Goal: Task Accomplishment & Management: Use online tool/utility

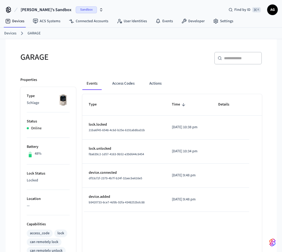
click at [10, 33] on link "Devices" at bounding box center [10, 34] width 12 height 6
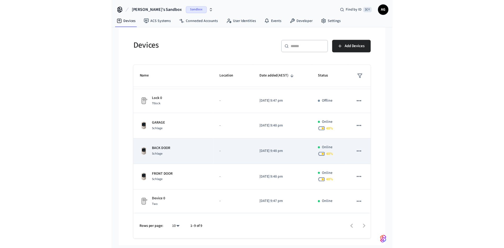
scroll to position [4, 0]
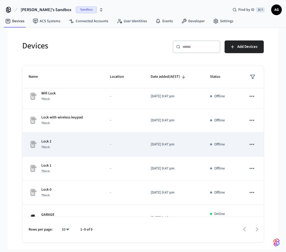
click at [44, 141] on p "Lock 2" at bounding box center [46, 142] width 10 height 6
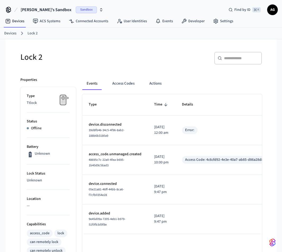
click at [6, 33] on link "Devices" at bounding box center [10, 34] width 12 height 6
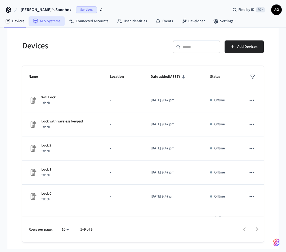
click at [48, 21] on link "ACS Systems" at bounding box center [47, 21] width 36 height 10
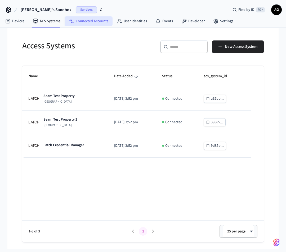
click at [91, 23] on link "Connected Accounts" at bounding box center [89, 21] width 48 height 10
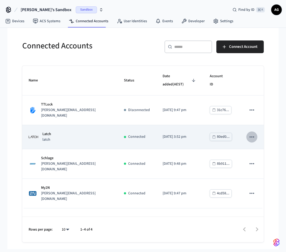
click at [250, 134] on icon "sticky table" at bounding box center [251, 137] width 7 height 7
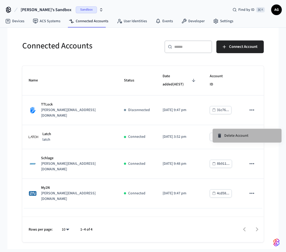
click at [237, 133] on span "Delete Account" at bounding box center [236, 135] width 24 height 5
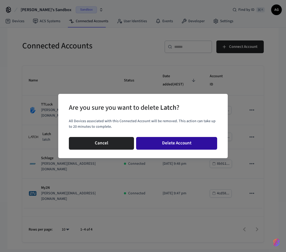
click at [173, 143] on button "Delete Account" at bounding box center [176, 143] width 81 height 13
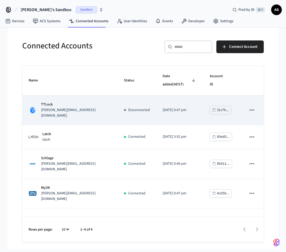
click at [252, 107] on icon "sticky table" at bounding box center [251, 110] width 7 height 7
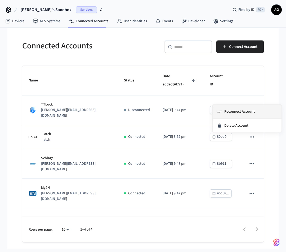
click at [244, 110] on span "Reconnect Account" at bounding box center [239, 111] width 30 height 5
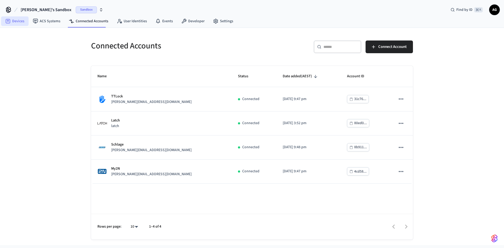
click at [18, 21] on link "Devices" at bounding box center [15, 21] width 28 height 10
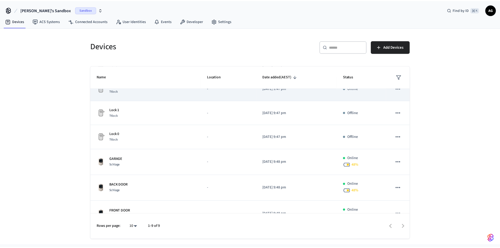
scroll to position [97, 0]
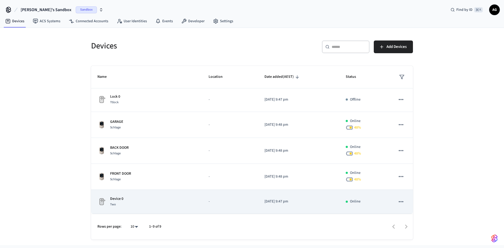
click at [126, 201] on div "Device 0 Two" at bounding box center [146, 201] width 98 height 11
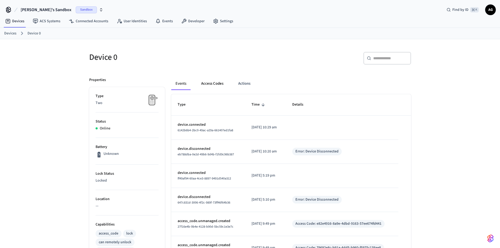
click at [211, 84] on button "Access Codes" at bounding box center [212, 83] width 31 height 13
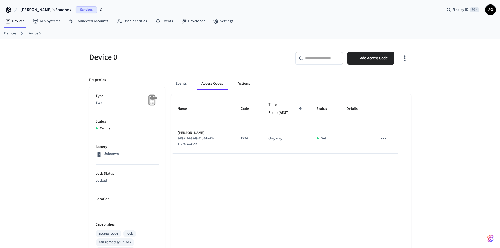
click at [246, 83] on button "Actions" at bounding box center [243, 83] width 21 height 13
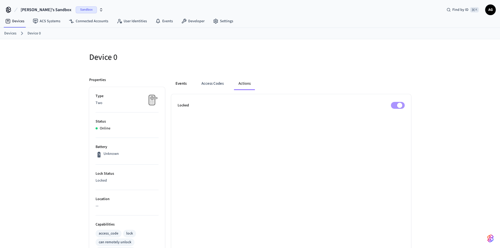
click at [182, 83] on button "Events" at bounding box center [181, 83] width 20 height 13
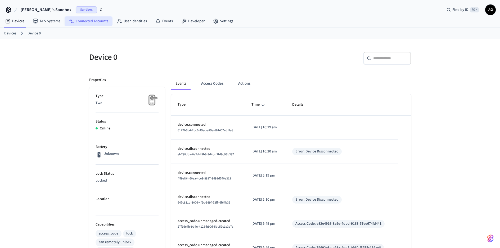
click at [83, 18] on link "Connected Accounts" at bounding box center [89, 21] width 48 height 10
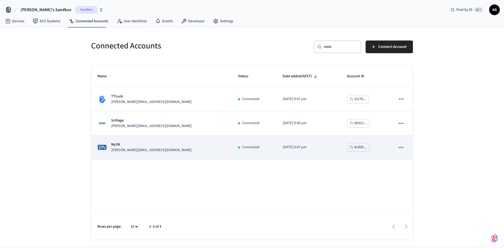
click at [404, 147] on icon "sticky table" at bounding box center [400, 147] width 7 height 7
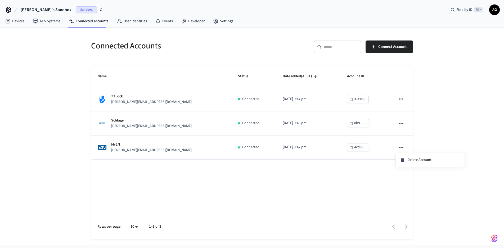
click at [119, 98] on div at bounding box center [252, 124] width 504 height 248
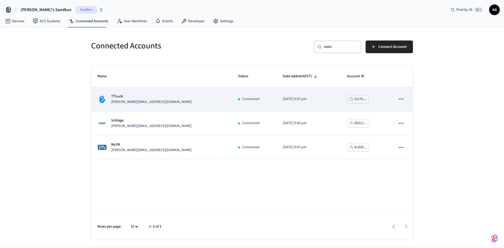
click at [115, 100] on p "[PERSON_NAME][EMAIL_ADDRESS][DOMAIN_NAME]" at bounding box center [151, 102] width 80 height 6
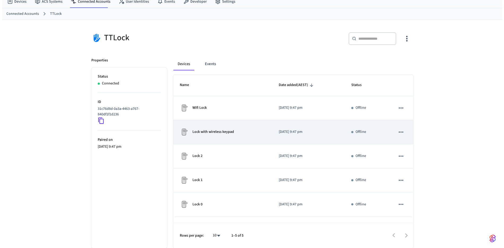
scroll to position [20, 0]
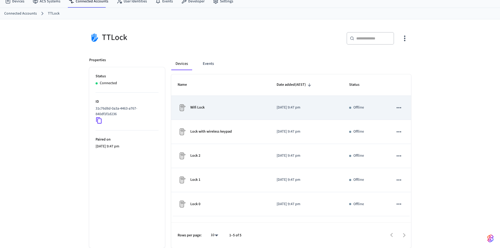
click at [398, 107] on icon "sticky table" at bounding box center [398, 107] width 7 height 7
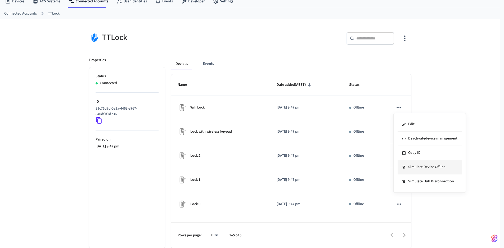
click at [416, 168] on li "Simulate Device Offline" at bounding box center [429, 167] width 64 height 14
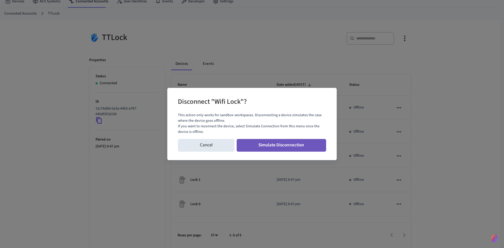
click at [278, 145] on button "Simulate Disconnection" at bounding box center [282, 145] width 90 height 13
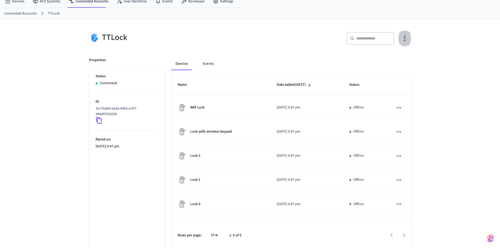
click at [405, 40] on icon "button" at bounding box center [404, 39] width 1 height 6
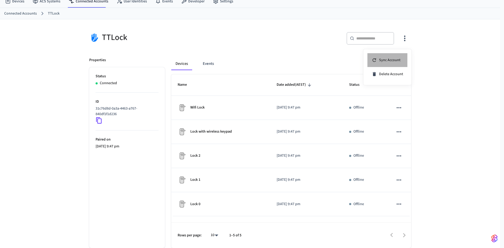
click at [390, 61] on span "Sync Account" at bounding box center [389, 59] width 21 height 5
click at [391, 58] on span "Sync Account" at bounding box center [389, 59] width 21 height 5
click at [406, 37] on div at bounding box center [252, 124] width 504 height 248
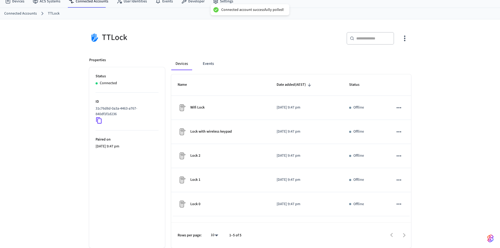
click at [402, 39] on icon "button" at bounding box center [404, 38] width 8 height 8
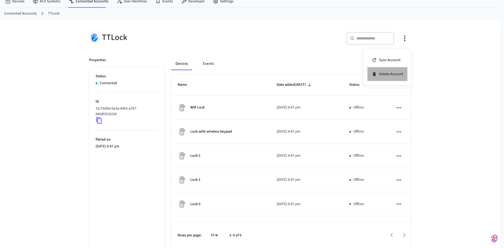
click at [391, 73] on span "Delete Account" at bounding box center [391, 73] width 24 height 5
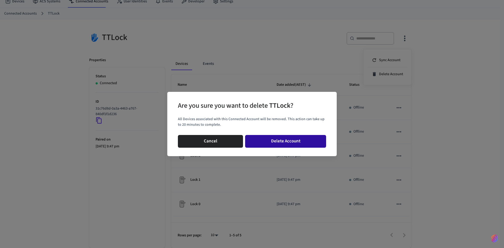
click at [303, 138] on button "Delete Account" at bounding box center [285, 141] width 81 height 13
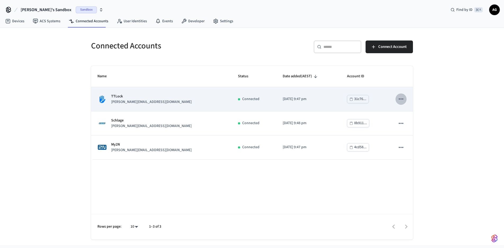
click at [400, 99] on icon "sticky table" at bounding box center [400, 98] width 4 height 1
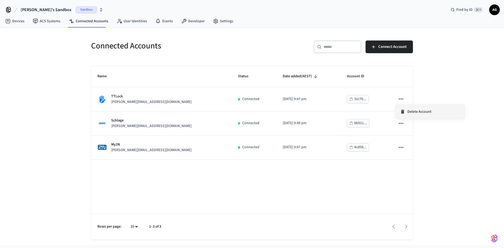
click at [413, 109] on span "Delete Account" at bounding box center [419, 111] width 24 height 5
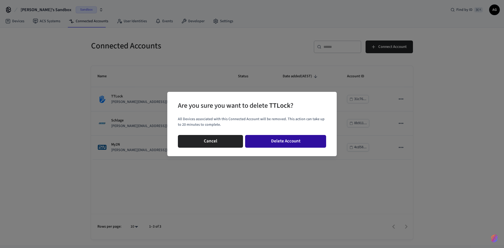
click at [285, 141] on button "Delete Account" at bounding box center [285, 141] width 81 height 13
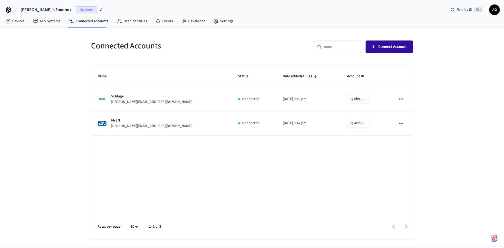
click at [386, 48] on span "Connect Account" at bounding box center [392, 46] width 28 height 7
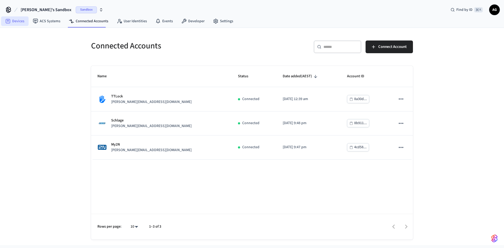
click at [17, 21] on link "Devices" at bounding box center [15, 21] width 28 height 10
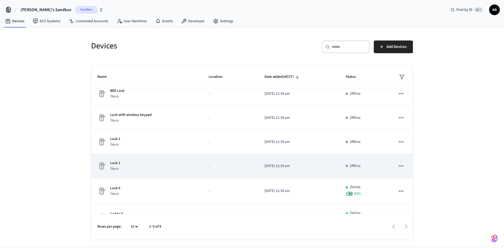
scroll to position [10, 0]
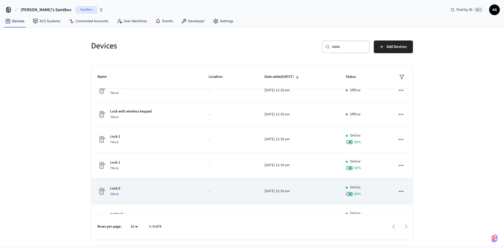
click at [398, 192] on icon "sticky table" at bounding box center [400, 191] width 4 height 1
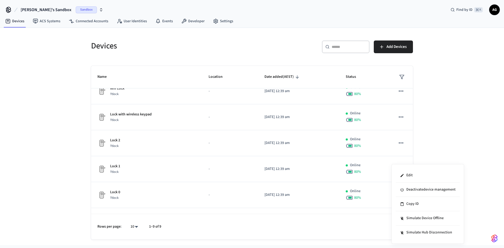
drag, startPoint x: 411, startPoint y: 92, endPoint x: 396, endPoint y: 100, distance: 17.5
click at [411, 83] on div at bounding box center [252, 124] width 504 height 248
click at [359, 98] on td "Online 80 %" at bounding box center [364, 91] width 50 height 26
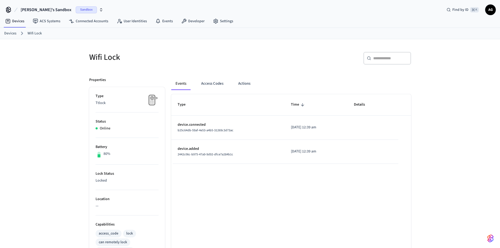
click at [9, 33] on link "Devices" at bounding box center [10, 34] width 12 height 6
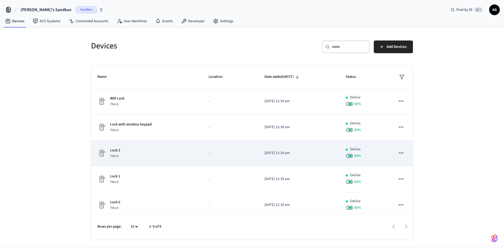
click at [123, 151] on div "Lock 2 Ttlock" at bounding box center [146, 153] width 98 height 11
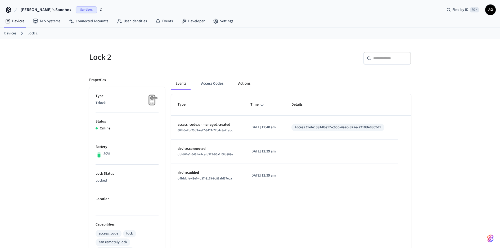
click at [240, 84] on button "Actions" at bounding box center [244, 83] width 21 height 13
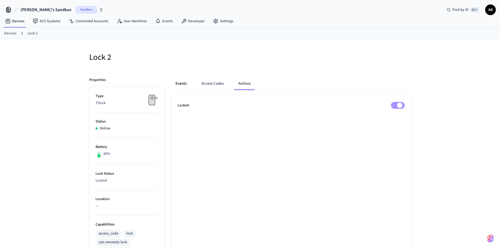
click at [178, 85] on button "Events" at bounding box center [181, 83] width 20 height 13
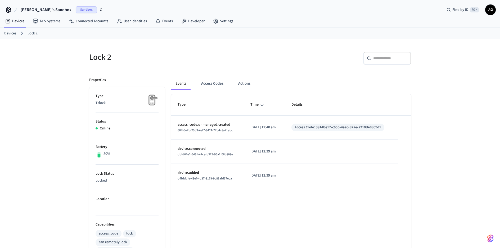
click at [10, 34] on link "Devices" at bounding box center [10, 34] width 12 height 6
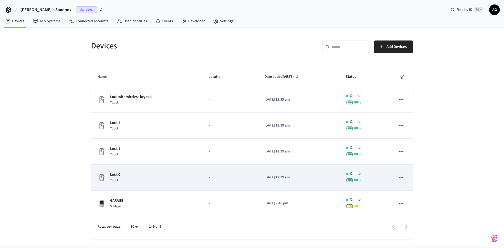
scroll to position [76, 0]
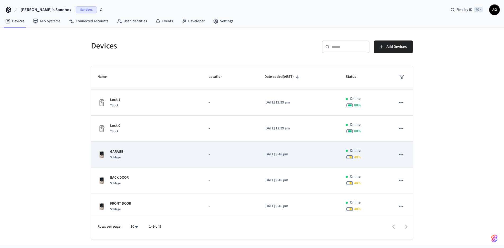
click at [122, 154] on p "GARAGE" at bounding box center [116, 152] width 13 height 6
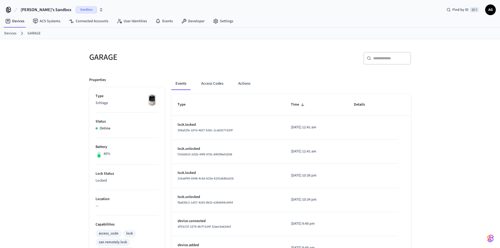
click at [8, 33] on link "Devices" at bounding box center [10, 34] width 12 height 6
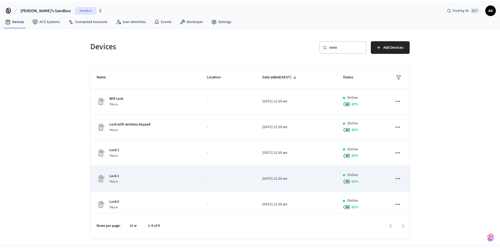
scroll to position [17, 0]
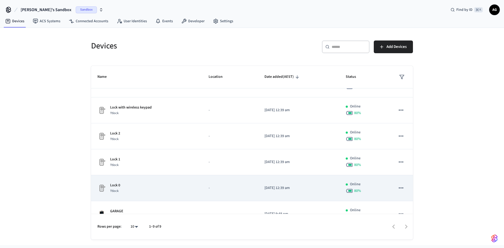
click at [119, 185] on p "Lock 0" at bounding box center [115, 186] width 10 height 6
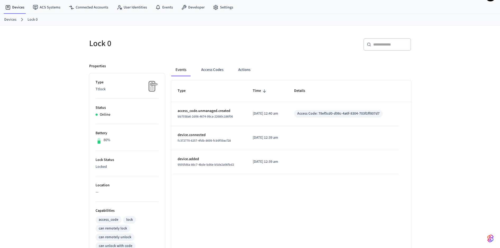
scroll to position [17, 0]
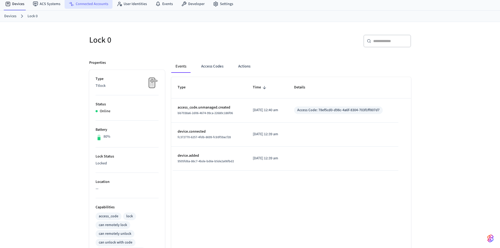
click at [88, 4] on link "Connected Accounts" at bounding box center [89, 4] width 48 height 10
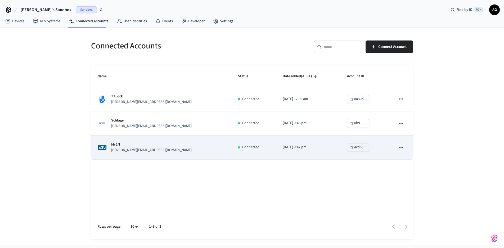
click at [119, 148] on p "[PERSON_NAME][EMAIL_ADDRESS][DOMAIN_NAME]" at bounding box center [151, 150] width 80 height 6
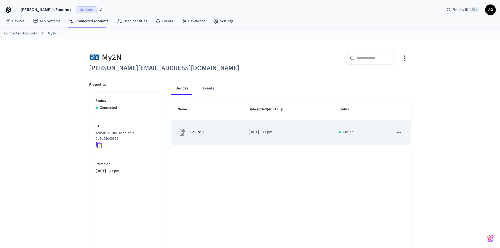
click at [202, 129] on p "Device 0" at bounding box center [196, 132] width 13 height 6
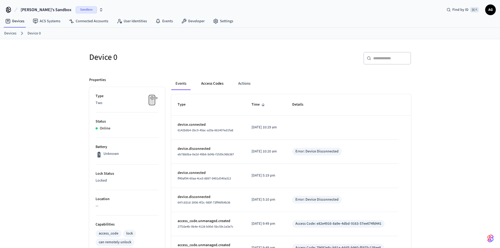
click at [214, 82] on button "Access Codes" at bounding box center [212, 83] width 31 height 13
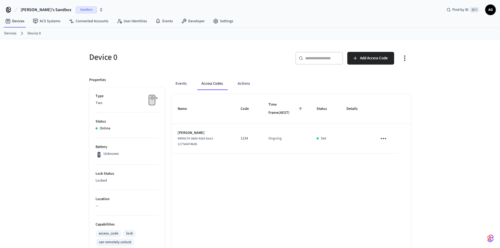
click at [383, 138] on icon "sticky table" at bounding box center [383, 138] width 6 height 1
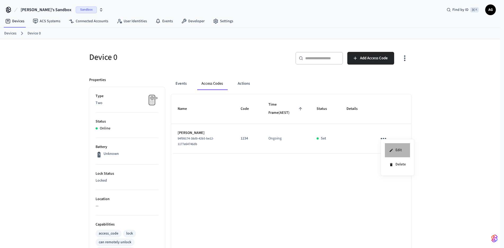
click at [402, 149] on li "Edit" at bounding box center [397, 150] width 25 height 14
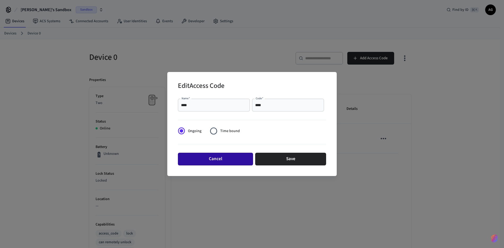
click at [212, 160] on button "Cancel" at bounding box center [215, 159] width 75 height 13
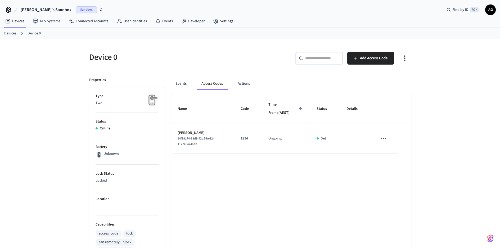
click at [284, 170] on div "Name Code Time Frame (AEST) Status Details [PERSON_NAME] 94f99174-38d9-42b5-be1…" at bounding box center [291, 236] width 240 height 284
click at [140, 23] on link "User Identities" at bounding box center [131, 21] width 39 height 10
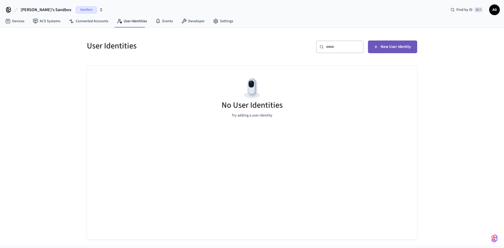
click at [393, 50] on span "New User Identity" at bounding box center [395, 46] width 30 height 7
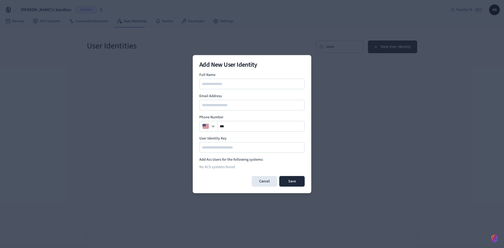
click at [228, 165] on div "No ACS systems found" at bounding box center [251, 167] width 105 height 10
click at [264, 180] on button "Cancel" at bounding box center [264, 181] width 25 height 11
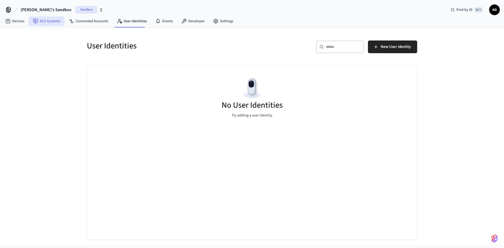
click at [53, 21] on link "ACS Systems" at bounding box center [47, 21] width 36 height 10
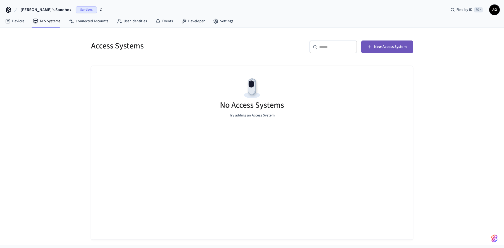
click at [379, 46] on span "New Access System" at bounding box center [390, 46] width 33 height 7
